Goal: Task Accomplishment & Management: Use online tool/utility

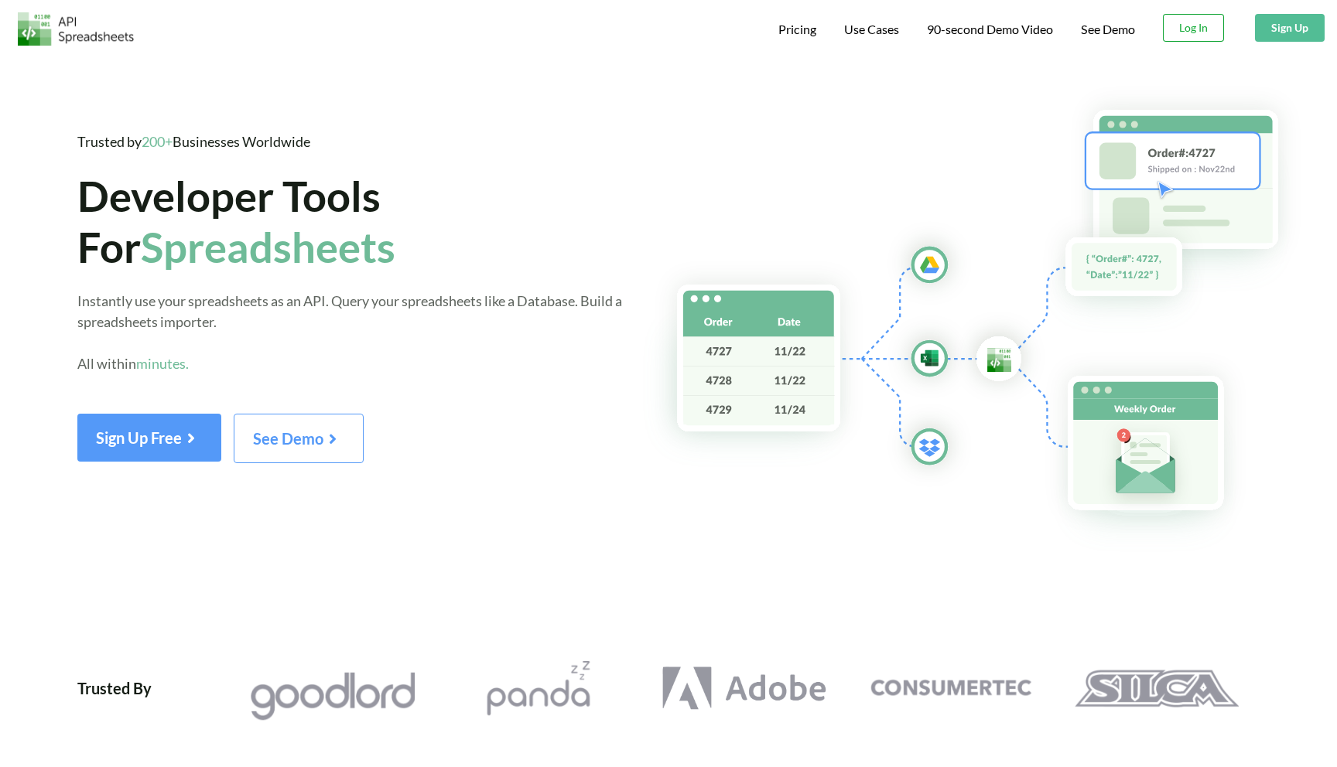
click at [1197, 31] on button "Log In" at bounding box center [1193, 28] width 61 height 28
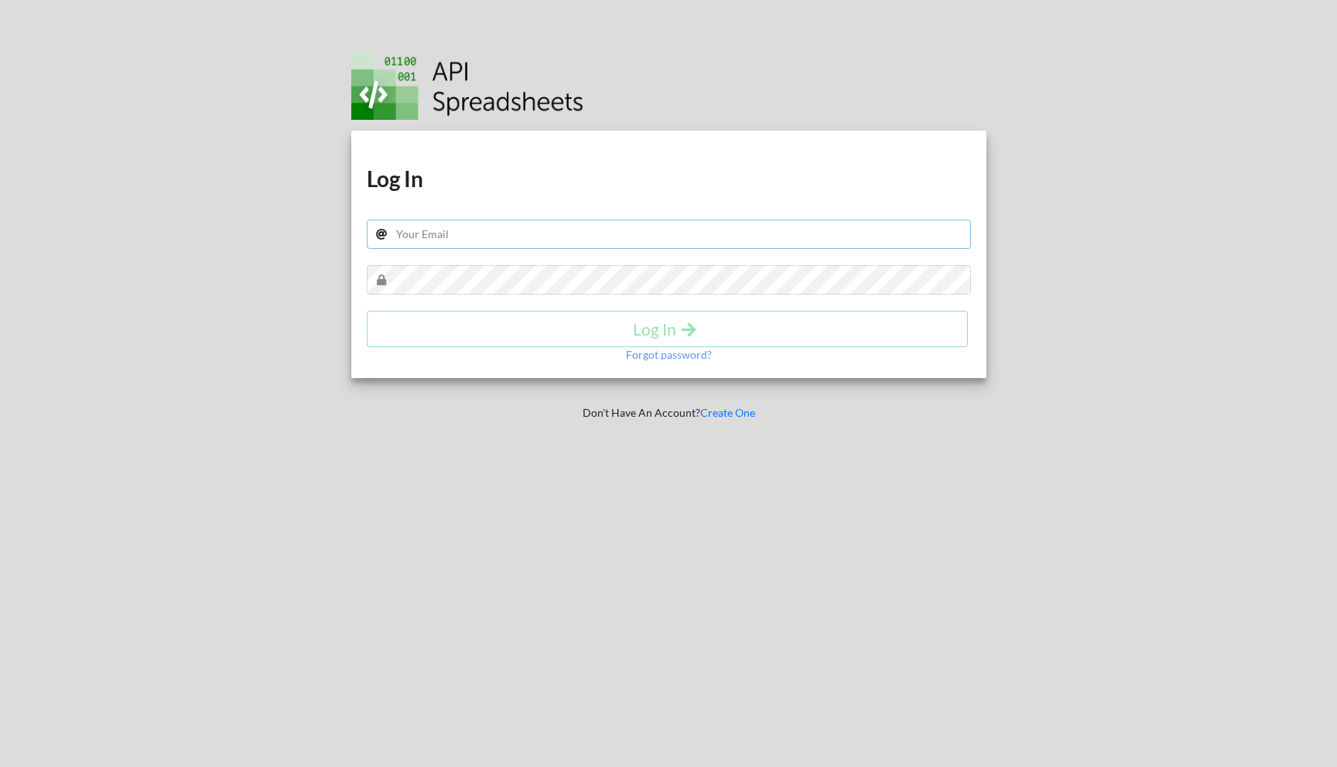
click at [439, 238] on input "text" at bounding box center [669, 234] width 604 height 29
type input "vladentsymbal01@gmail.com"
click at [613, 328] on h4 "Log In" at bounding box center [667, 329] width 569 height 19
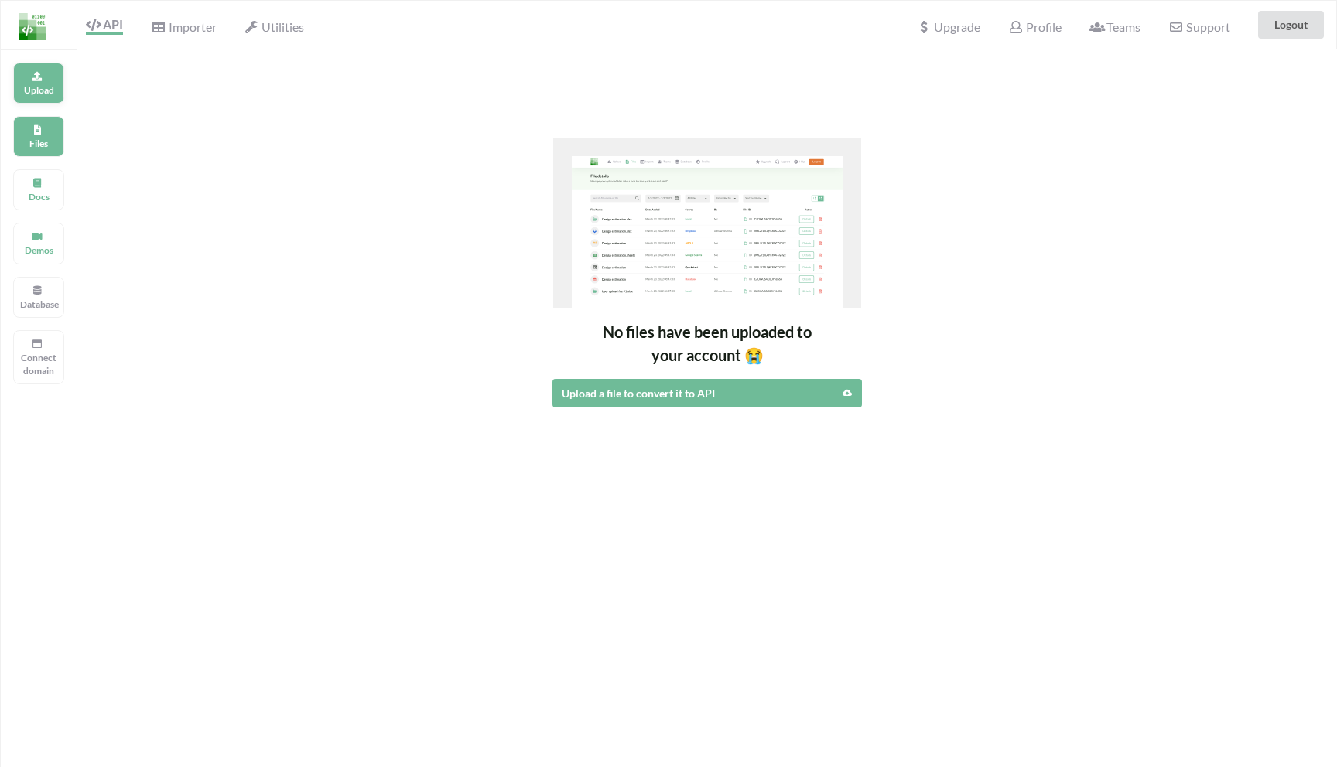
click at [50, 77] on div "Upload" at bounding box center [38, 83] width 51 height 41
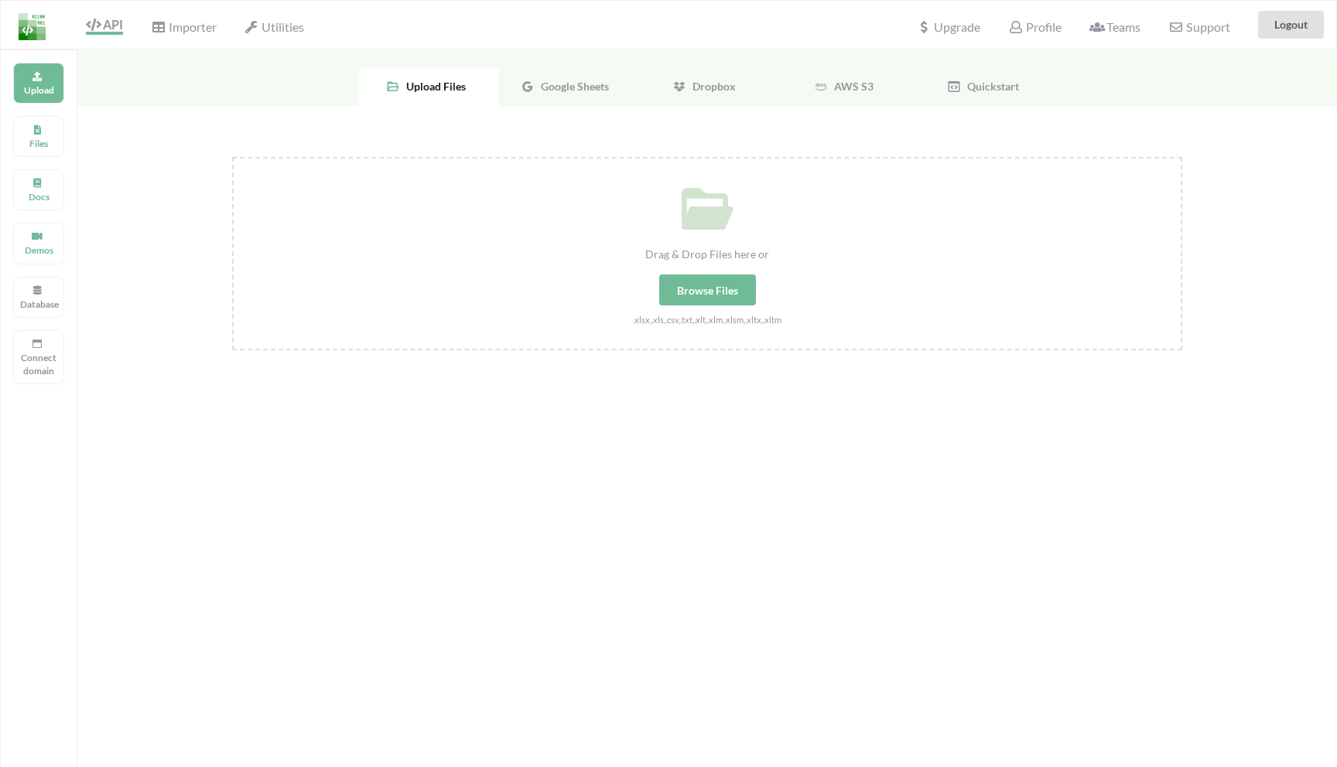
click at [580, 84] on span "Google Sheets" at bounding box center [572, 86] width 74 height 13
